Goal: Information Seeking & Learning: Learn about a topic

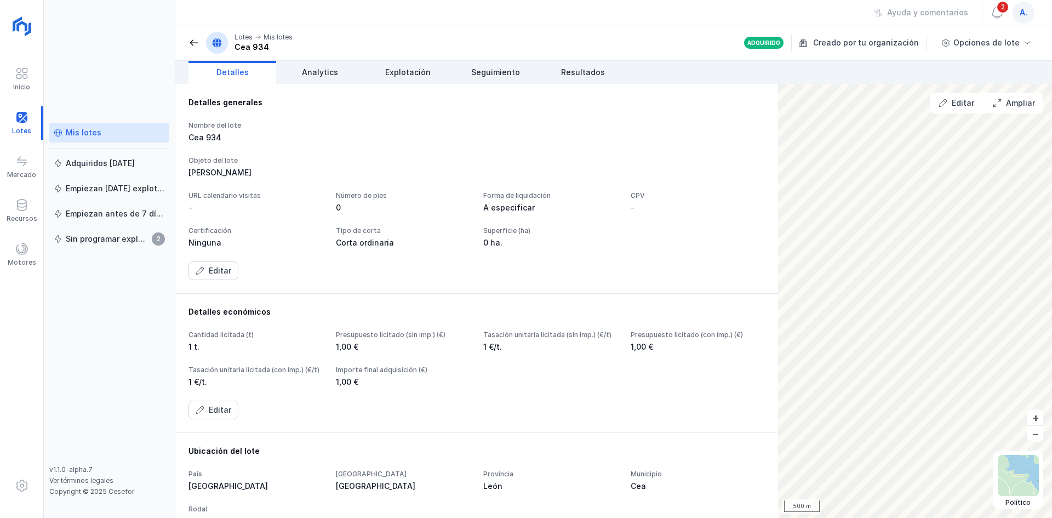
click at [97, 132] on div "Mis lotes" at bounding box center [84, 132] width 36 height 11
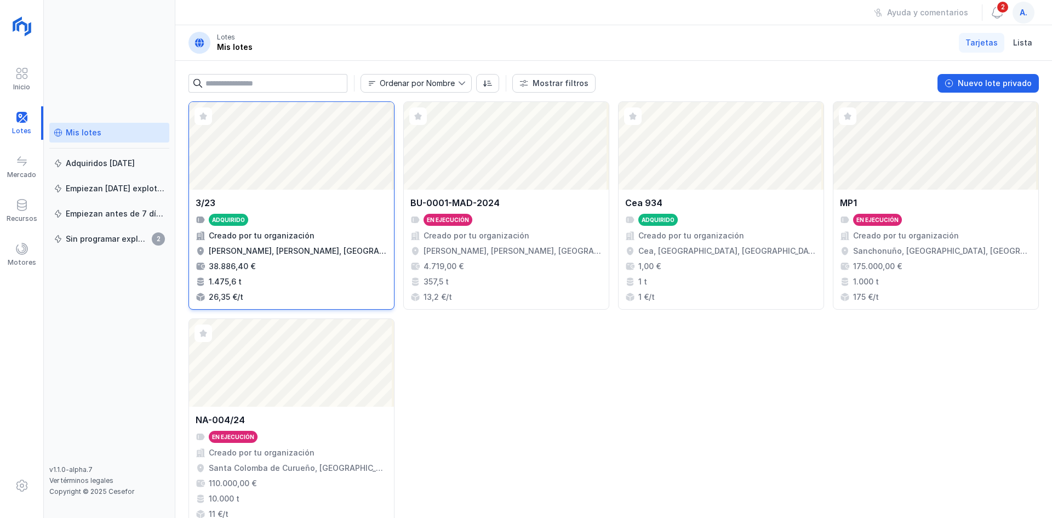
click at [231, 184] on div "Abrir lote" at bounding box center [291, 146] width 205 height 88
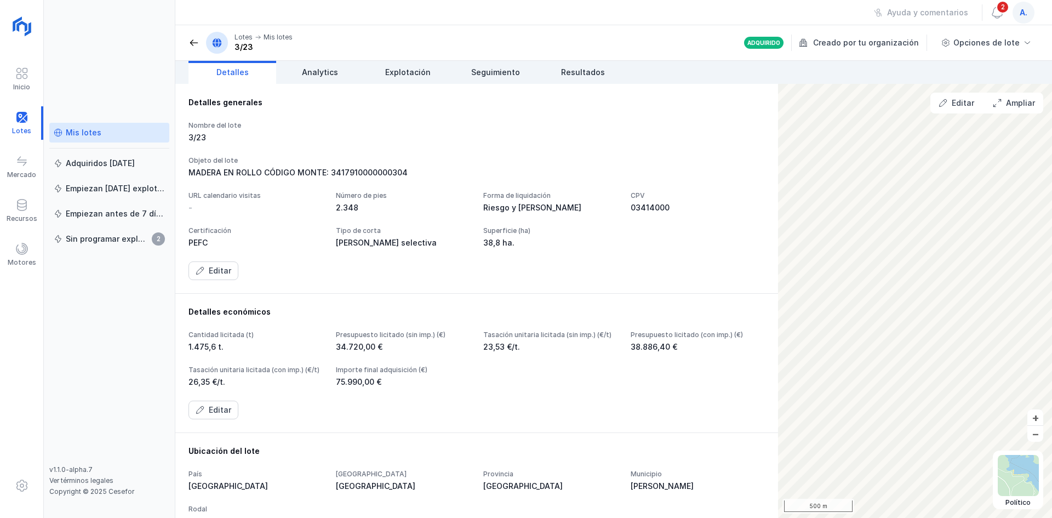
click at [71, 132] on div "Mis lotes" at bounding box center [84, 132] width 36 height 11
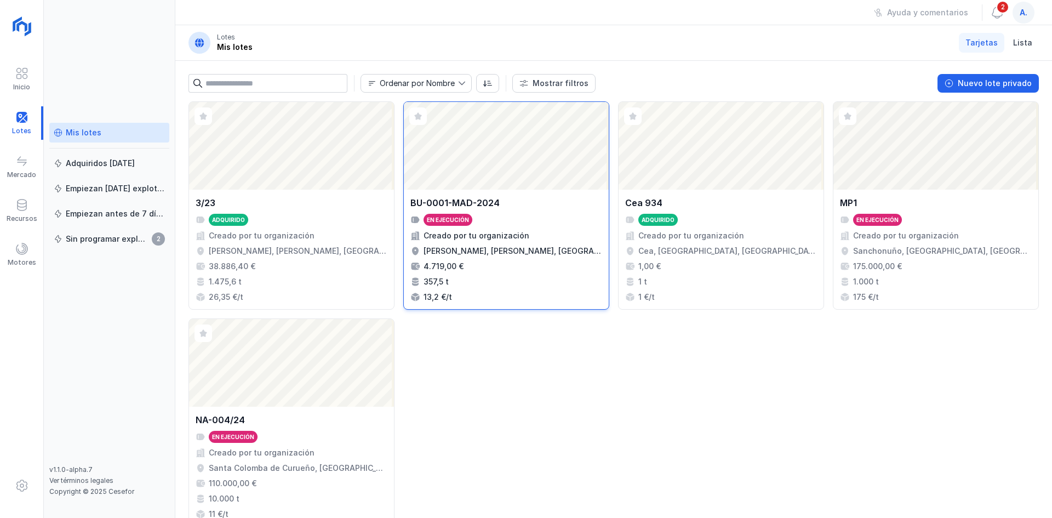
click at [479, 136] on div "Abrir lote" at bounding box center [506, 146] width 205 height 88
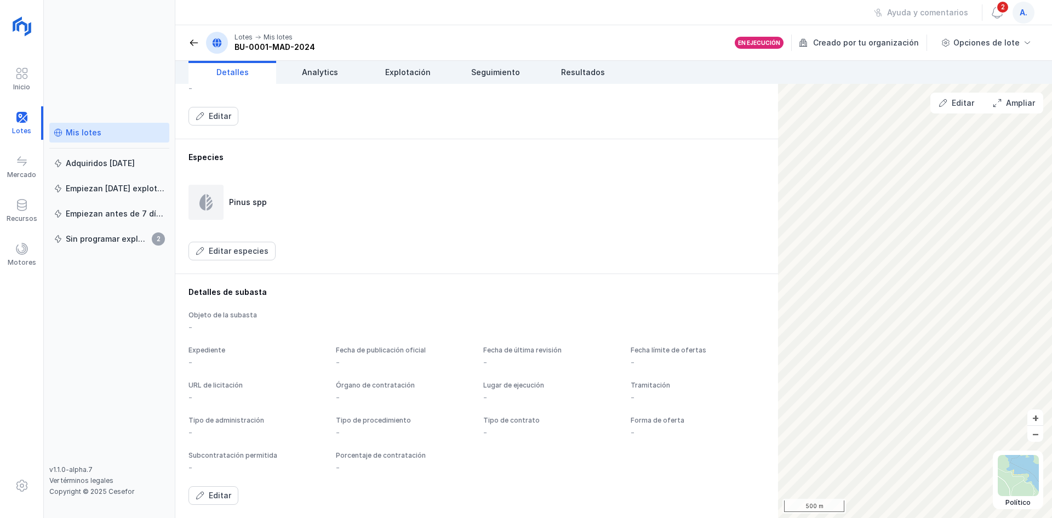
scroll to position [503, 0]
click at [324, 66] on link "Analytics" at bounding box center [320, 72] width 88 height 23
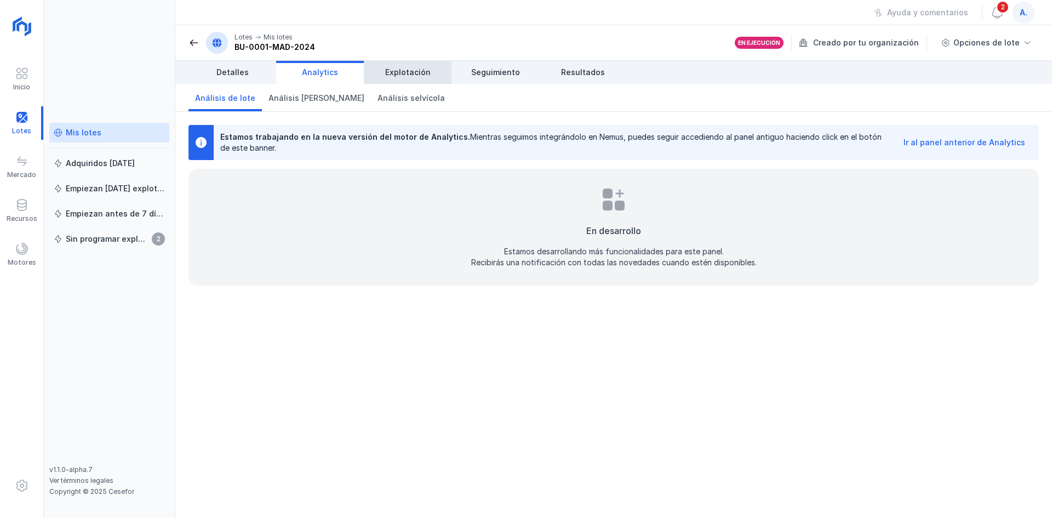
click at [399, 70] on span "Explotación" at bounding box center [407, 72] width 45 height 11
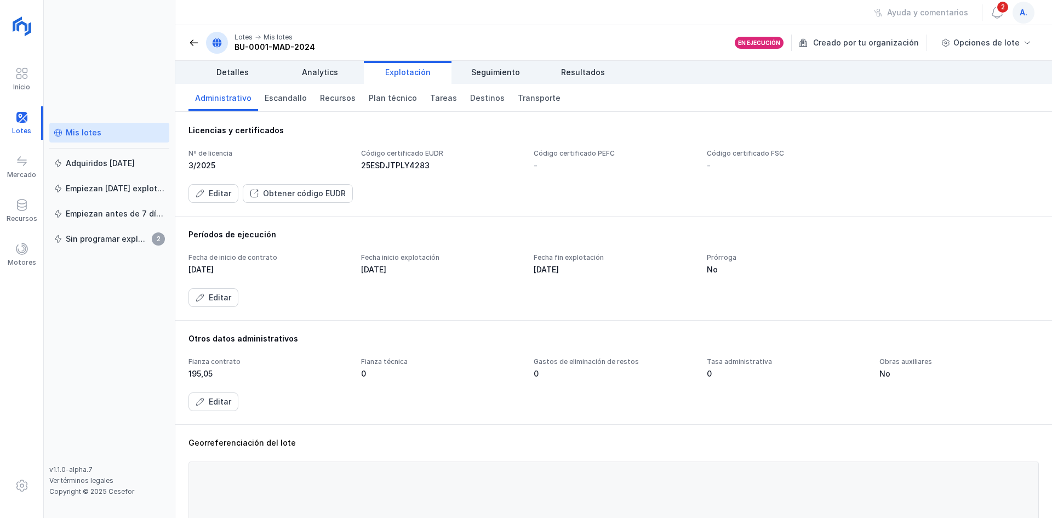
drag, startPoint x: 432, startPoint y: 167, endPoint x: 370, endPoint y: 165, distance: 61.9
click at [370, 165] on div "25ESDJTPLY4283" at bounding box center [440, 165] width 159 height 11
